Goal: Check status: Check status

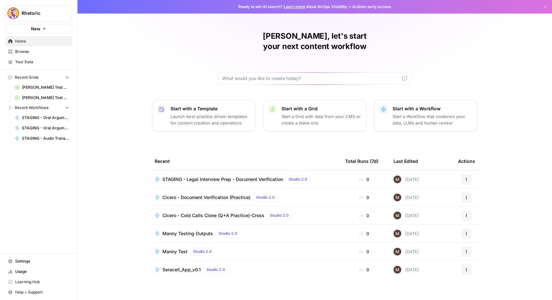
click at [31, 119] on span "STAGING - Oral Argument - Substance Grading (AIO)" at bounding box center [45, 118] width 47 height 6
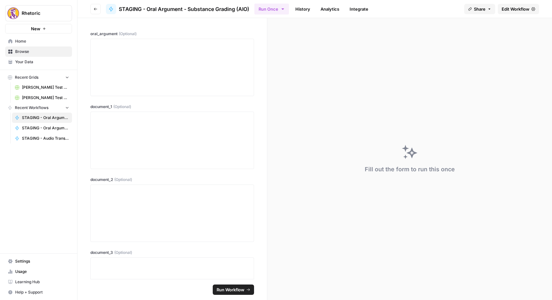
click at [301, 6] on link "History" at bounding box center [302, 9] width 23 height 10
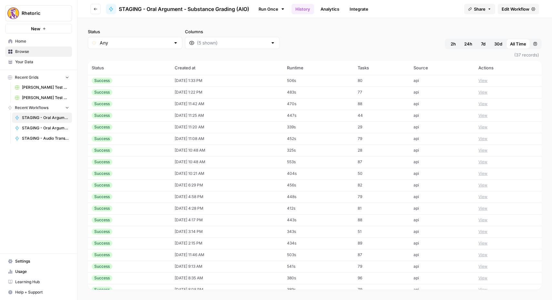
click at [128, 80] on div "Success" at bounding box center [129, 81] width 75 height 6
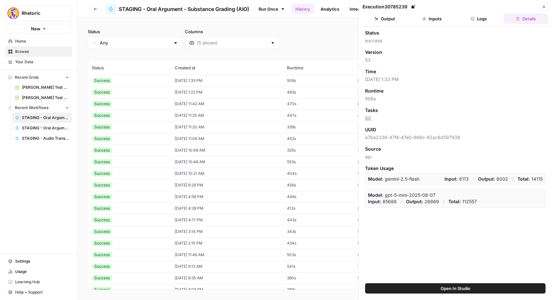
click at [427, 15] on button "Inputs" at bounding box center [431, 19] width 45 height 10
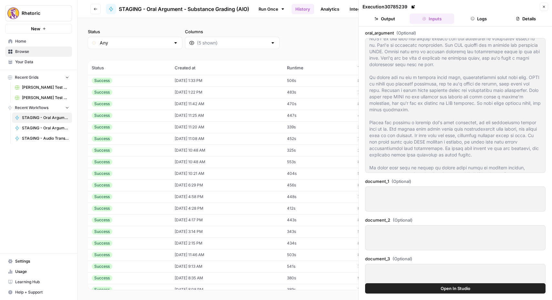
scroll to position [265, 0]
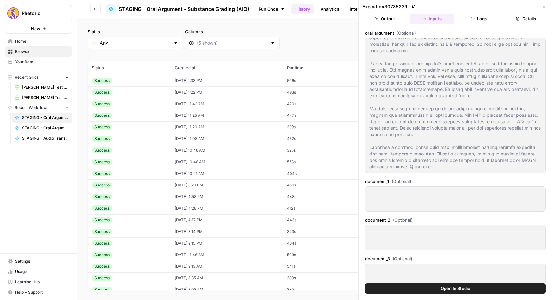
click at [480, 21] on button "Logs" at bounding box center [479, 19] width 45 height 10
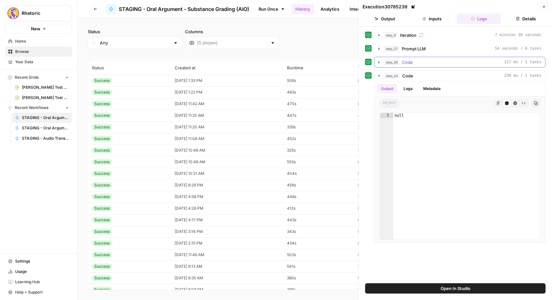
click at [416, 60] on div "step_26 Code 117 ms / 1 tasks" at bounding box center [462, 62] width 157 height 6
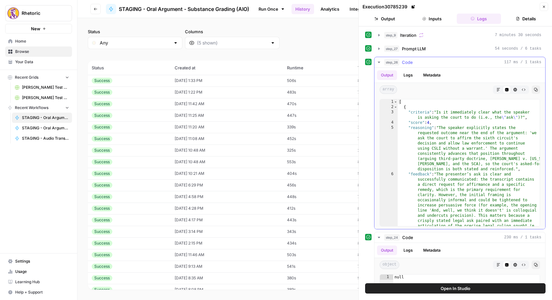
scroll to position [0, 0]
click at [404, 74] on button "Logs" at bounding box center [407, 75] width 17 height 10
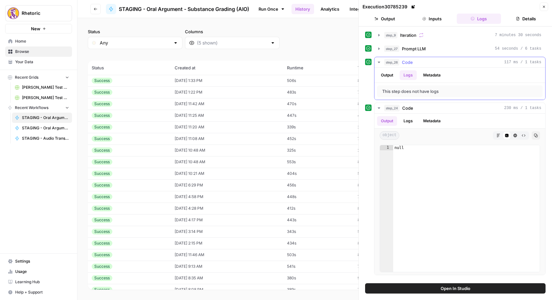
click at [391, 74] on button "Output" at bounding box center [387, 75] width 20 height 10
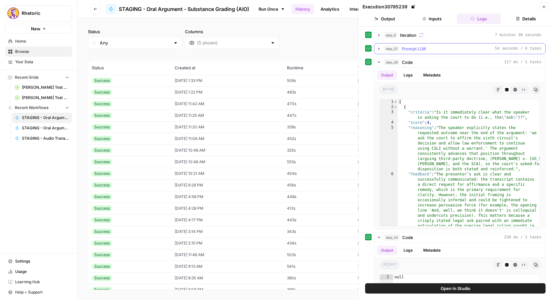
click at [415, 48] on span "Prompt LLM" at bounding box center [414, 48] width 24 height 6
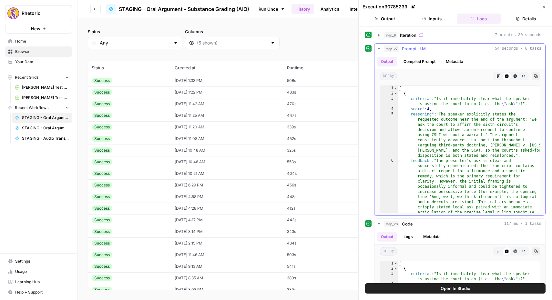
click at [412, 58] on button "Compiled Prompt" at bounding box center [419, 62] width 40 height 10
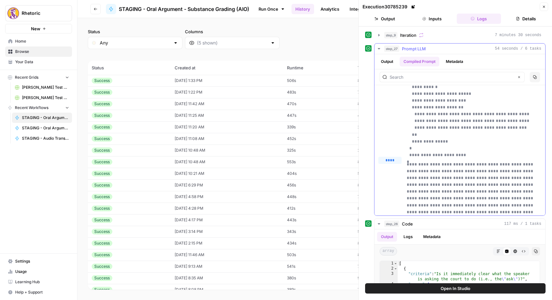
scroll to position [109, 0]
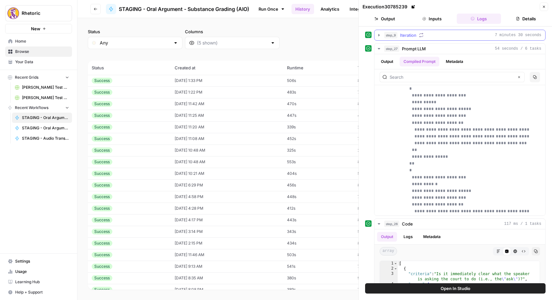
click at [376, 33] on icon "button" at bounding box center [378, 35] width 5 height 5
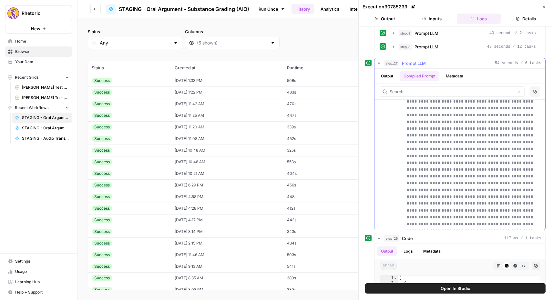
scroll to position [299, 0]
click at [172, 83] on td "[DATE] 1:33 PM" at bounding box center [227, 81] width 112 height 12
